Goal: Task Accomplishment & Management: Manage account settings

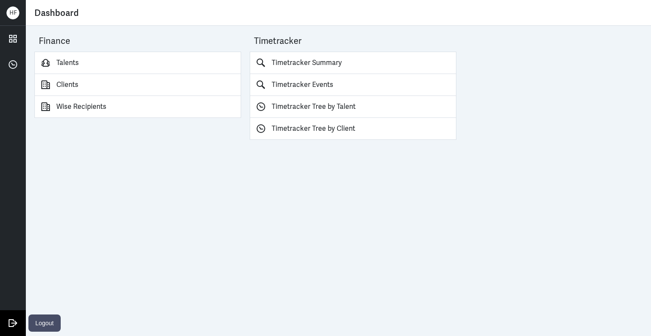
click at [15, 326] on icon at bounding box center [12, 323] width 13 height 13
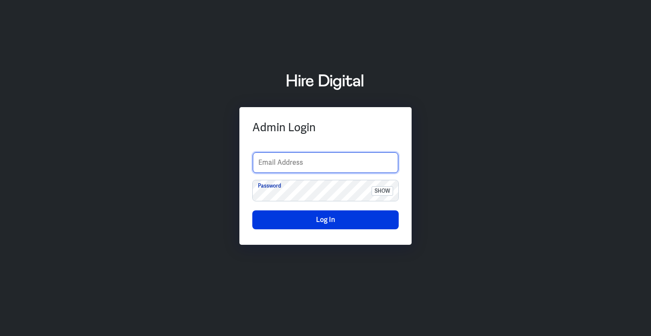
type input "support@hiredigital.com"
